Goal: Use online tool/utility: Utilize a website feature to perform a specific function

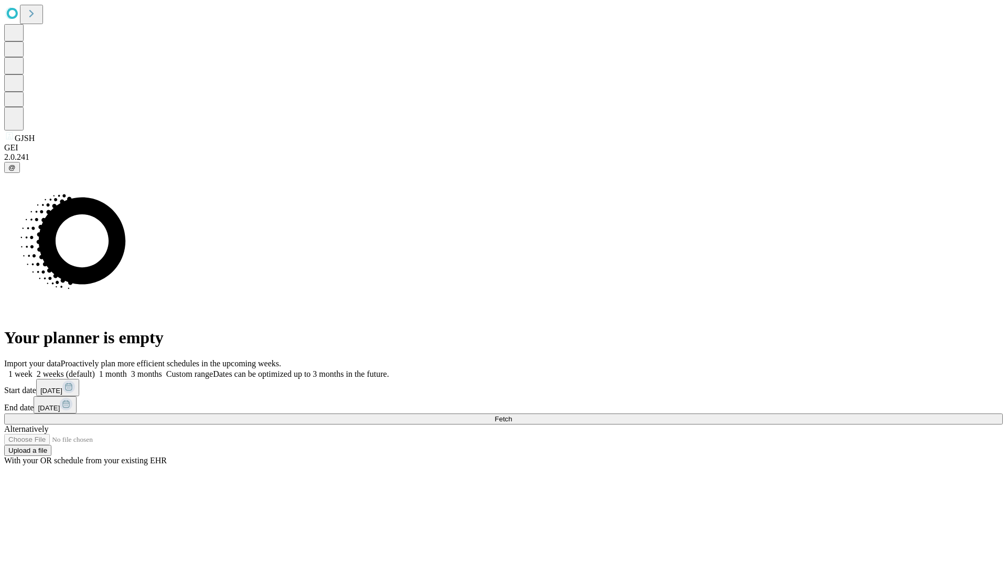
click at [512, 415] on span "Fetch" at bounding box center [503, 419] width 17 height 8
